Goal: Check status: Check status

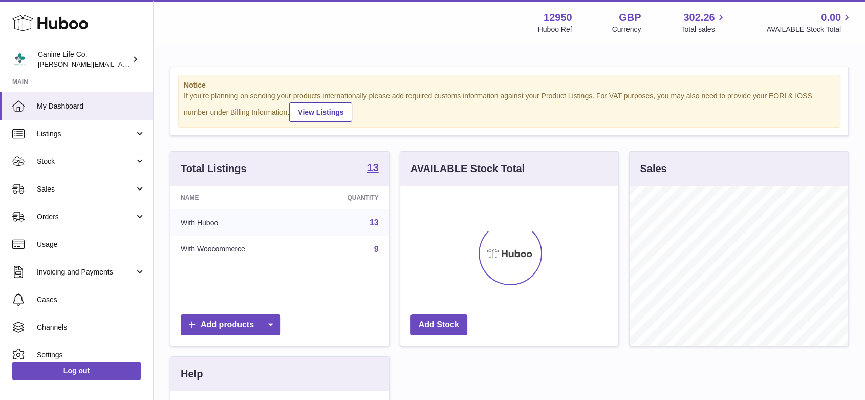
scroll to position [160, 218]
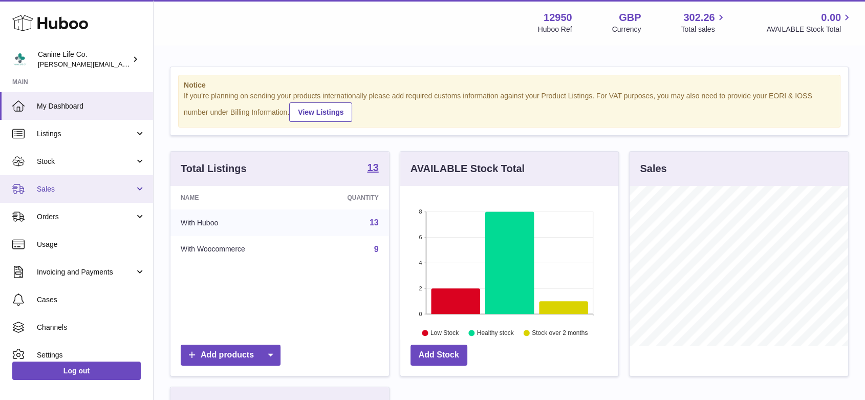
click at [73, 187] on span "Sales" at bounding box center [86, 189] width 98 height 10
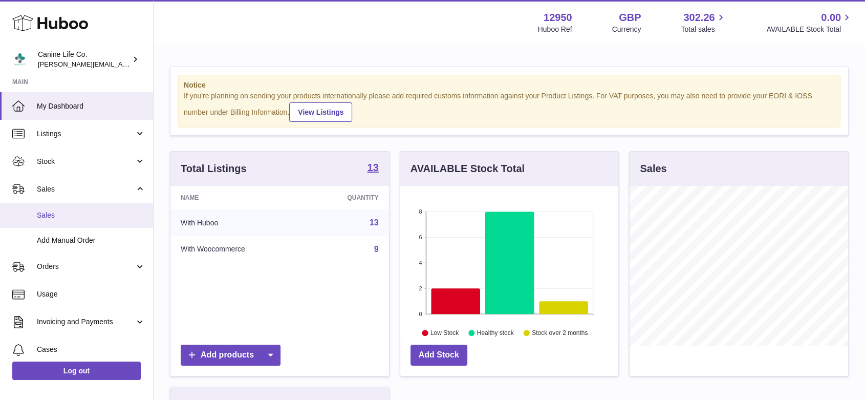
click at [66, 219] on span "Sales" at bounding box center [91, 215] width 109 height 10
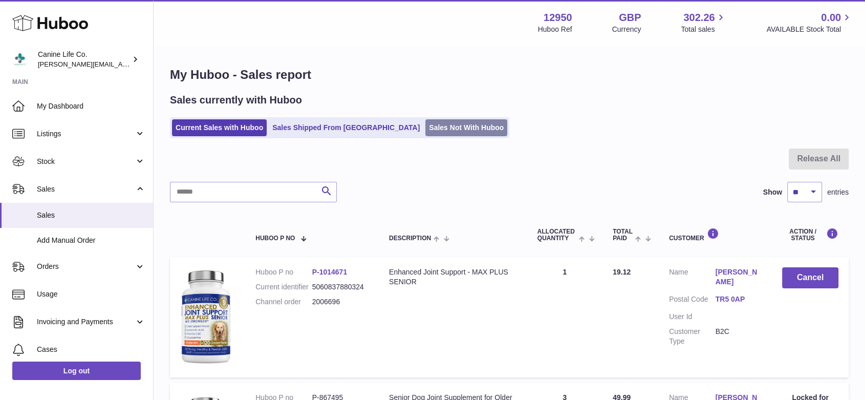
click at [425, 131] on link "Sales Not With Huboo" at bounding box center [466, 127] width 82 height 17
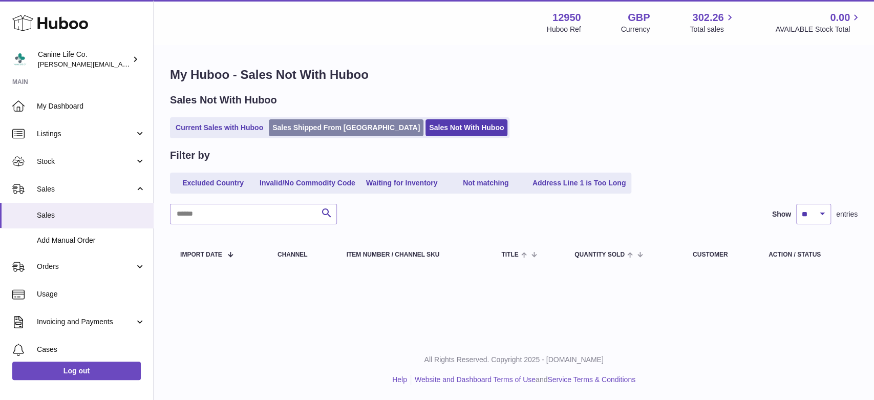
click at [327, 125] on link "Sales Shipped From [GEOGRAPHIC_DATA]" at bounding box center [346, 127] width 155 height 17
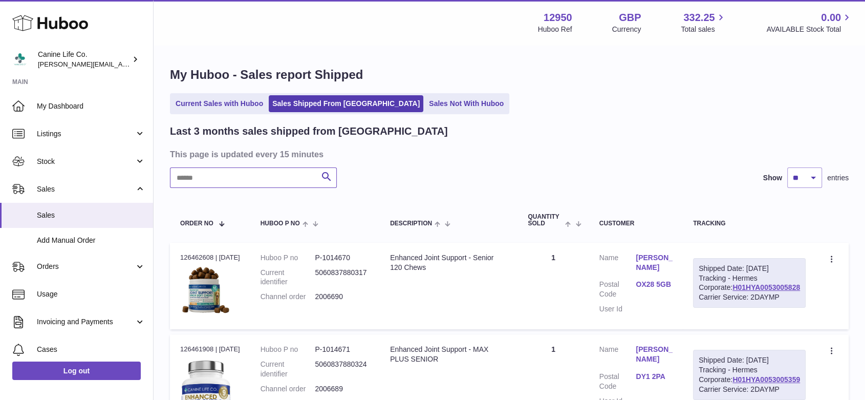
click at [287, 177] on input "text" at bounding box center [253, 177] width 167 height 20
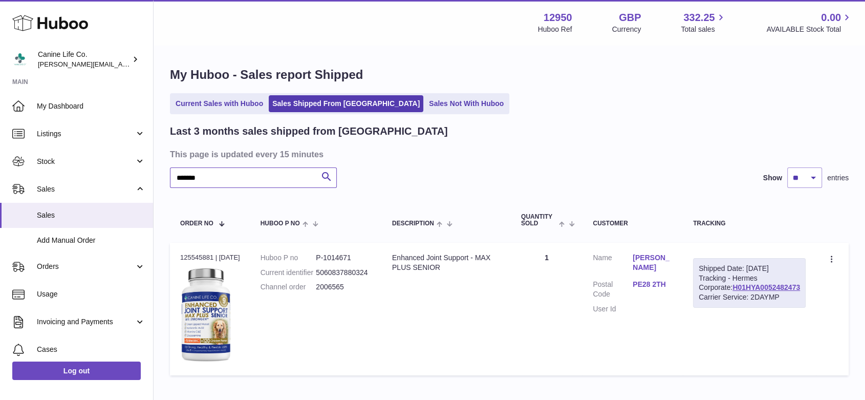
type input "*******"
click at [425, 102] on link "Sales Not With Huboo" at bounding box center [466, 103] width 82 height 17
